Goal: Transaction & Acquisition: Purchase product/service

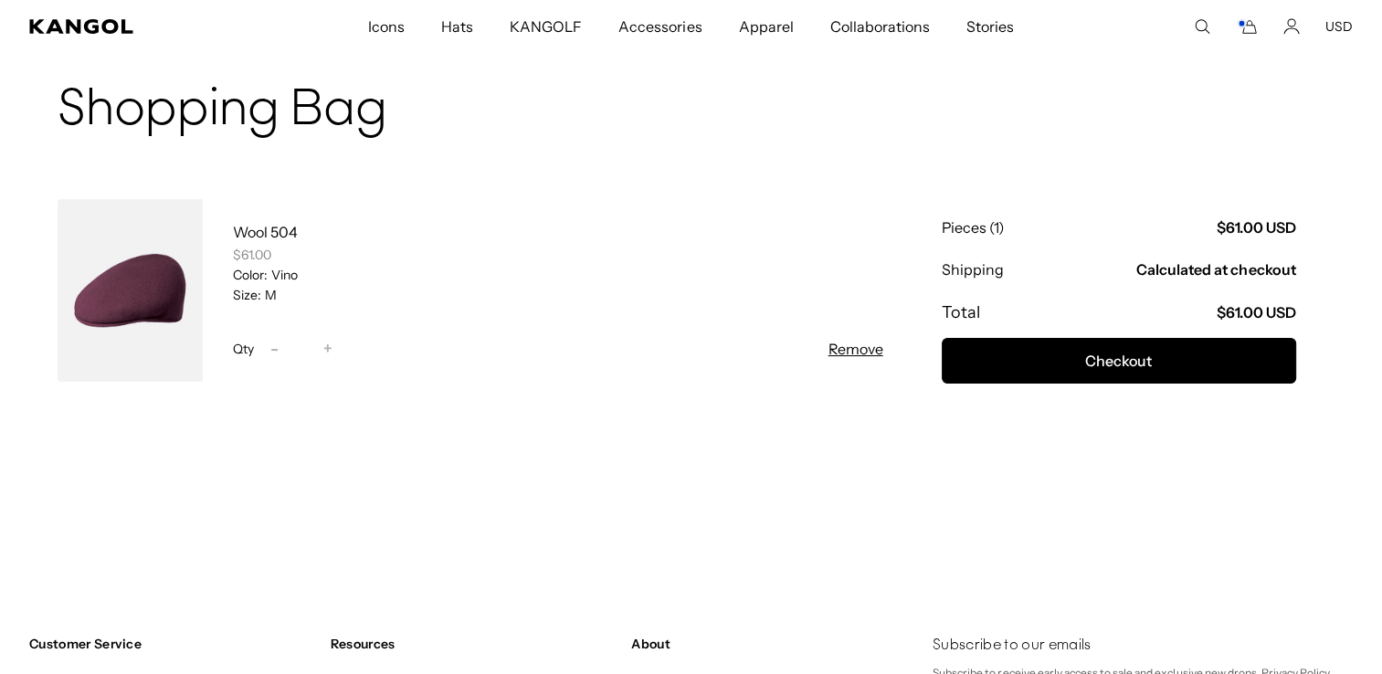
scroll to position [0, 376]
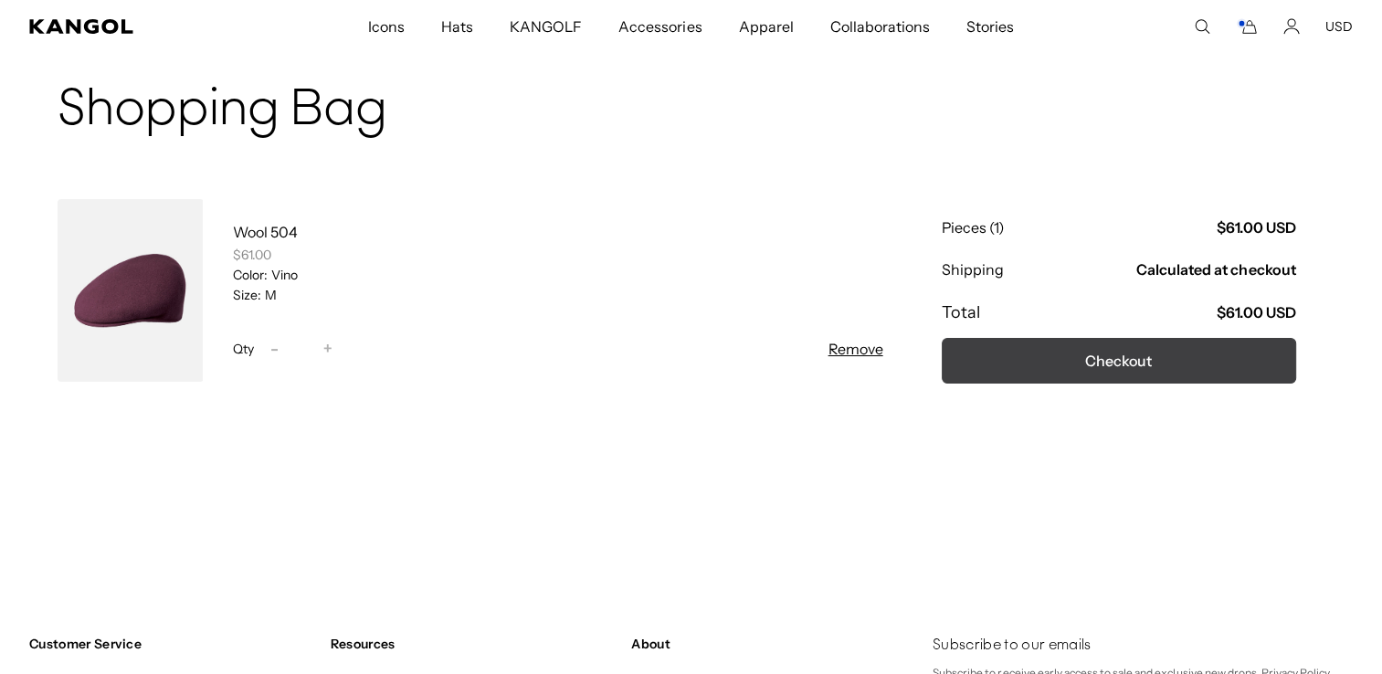
click at [1136, 362] on button "Checkout" at bounding box center [1119, 361] width 354 height 46
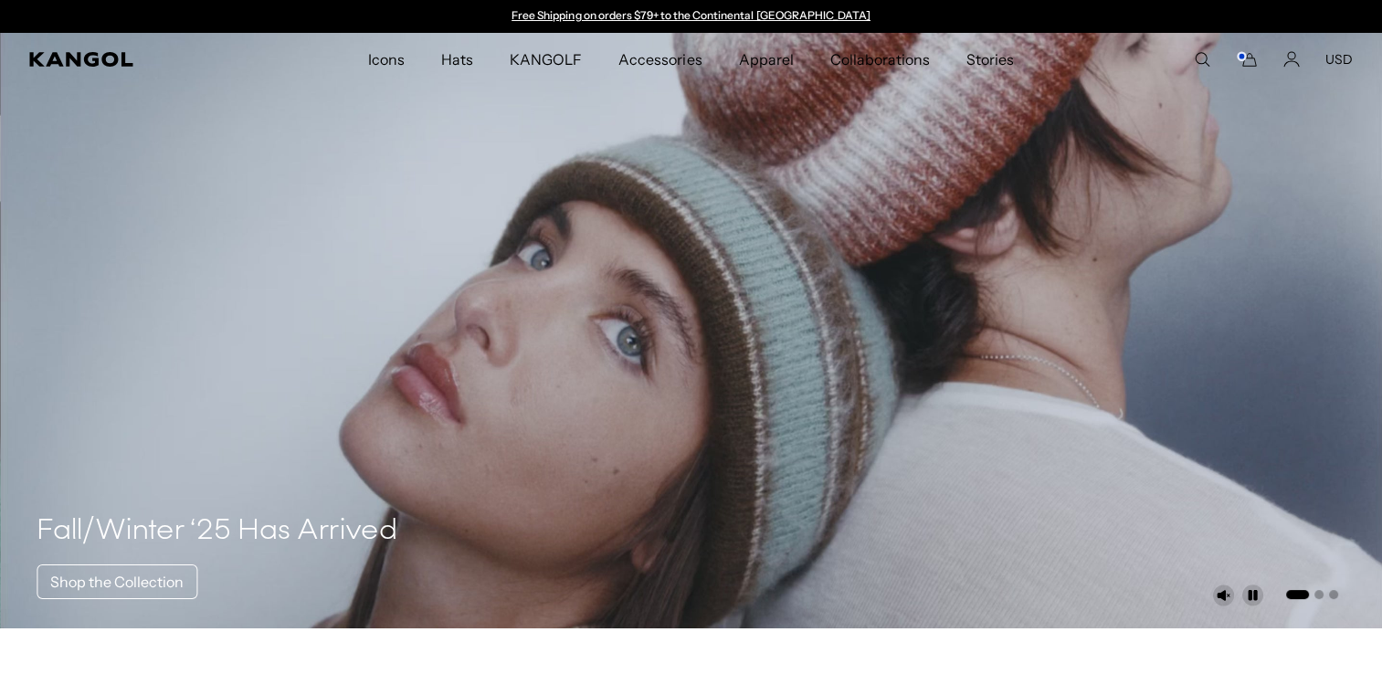
scroll to position [0, 376]
